Goal: Book appointment/travel/reservation

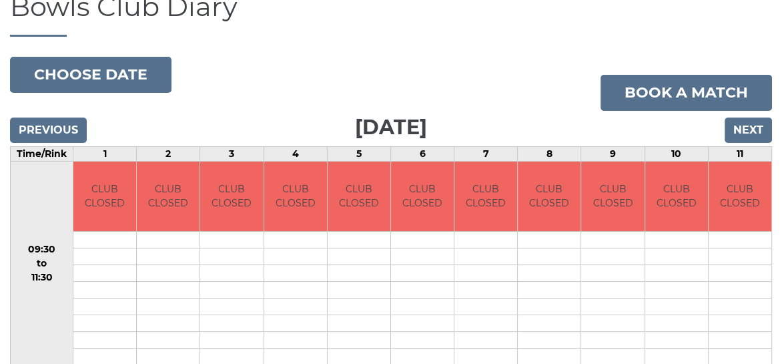
scroll to position [134, 0]
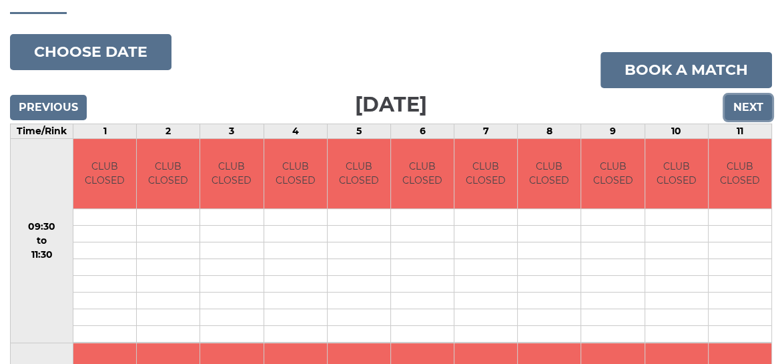
click at [757, 107] on input "Next" at bounding box center [748, 107] width 47 height 25
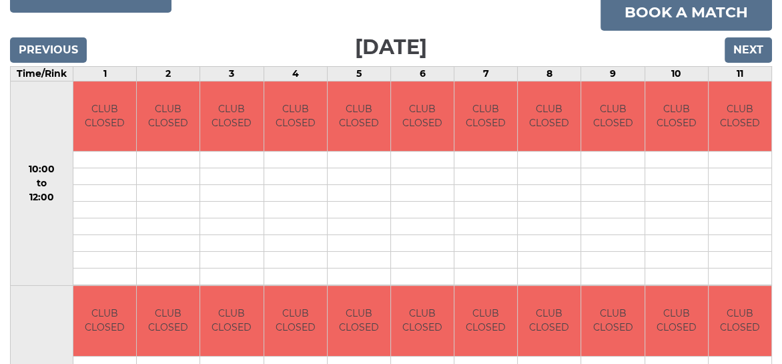
scroll to position [200, 0]
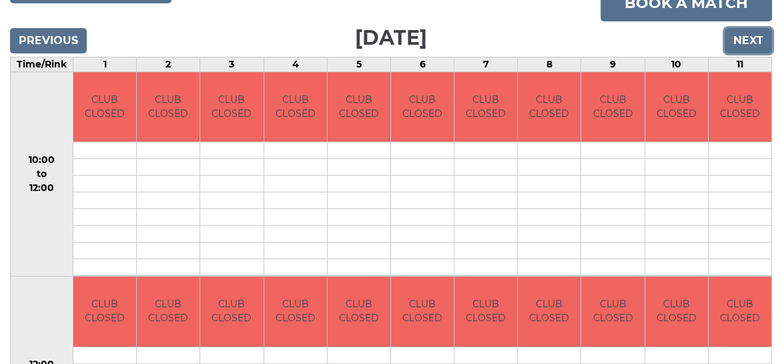
click at [741, 39] on input "Next" at bounding box center [748, 40] width 47 height 25
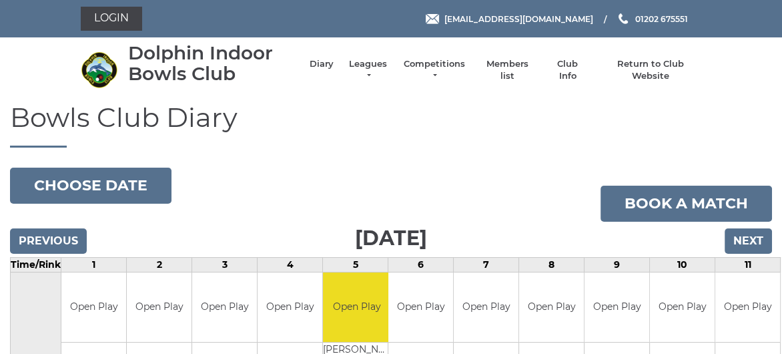
scroll to position [134, 0]
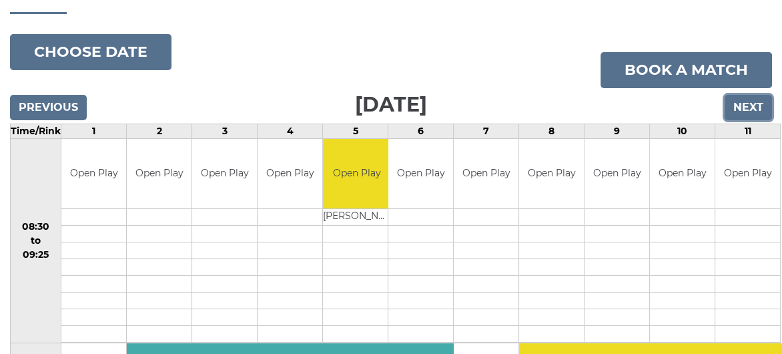
click at [742, 107] on input "Next" at bounding box center [748, 107] width 47 height 25
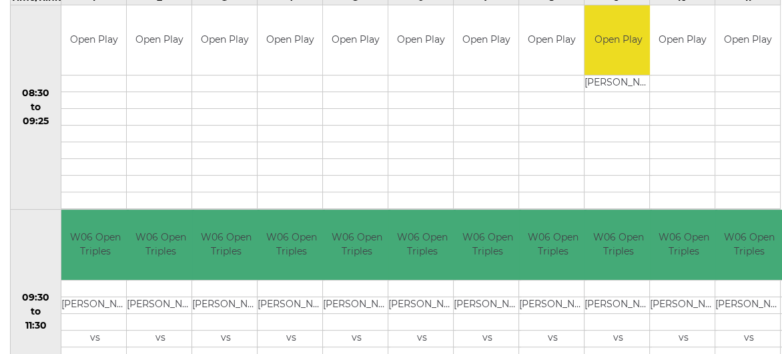
scroll to position [67, 0]
